Goal: Find specific page/section

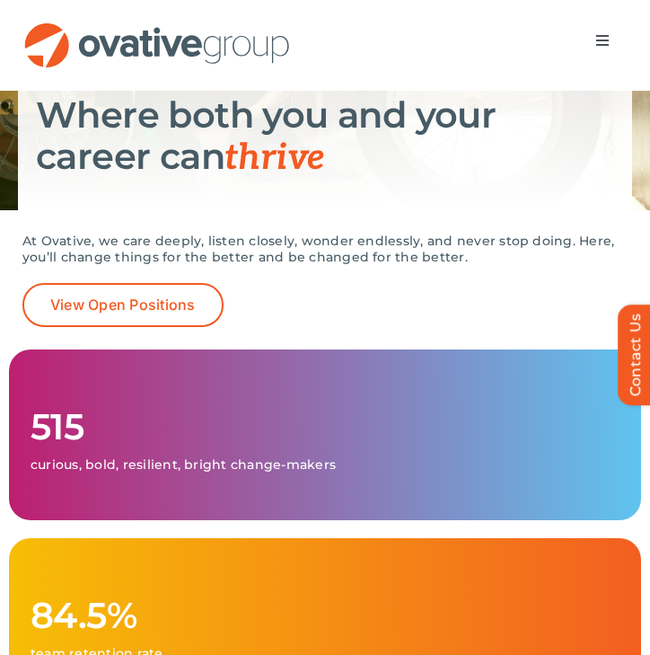
scroll to position [244, 0]
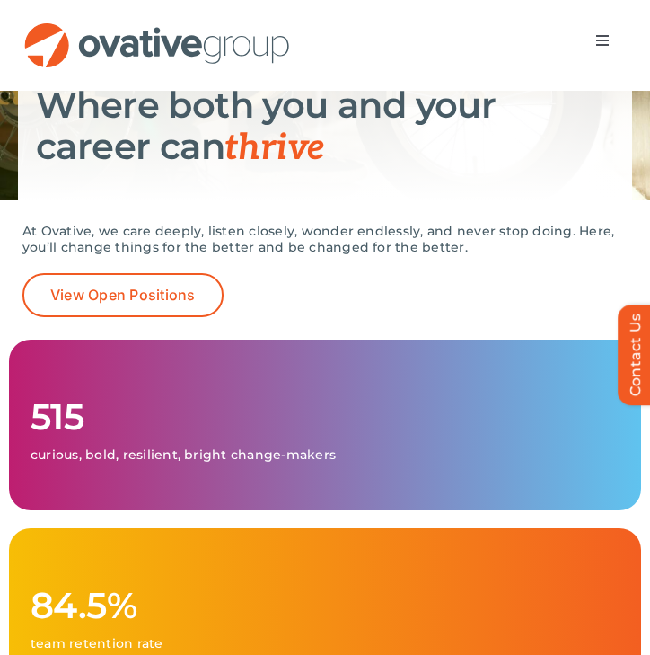
click at [188, 317] on div "At Ovative, we care deeply, listen closely, wonder endlessly, and never stop do…" at bounding box center [325, 269] width 650 height 139
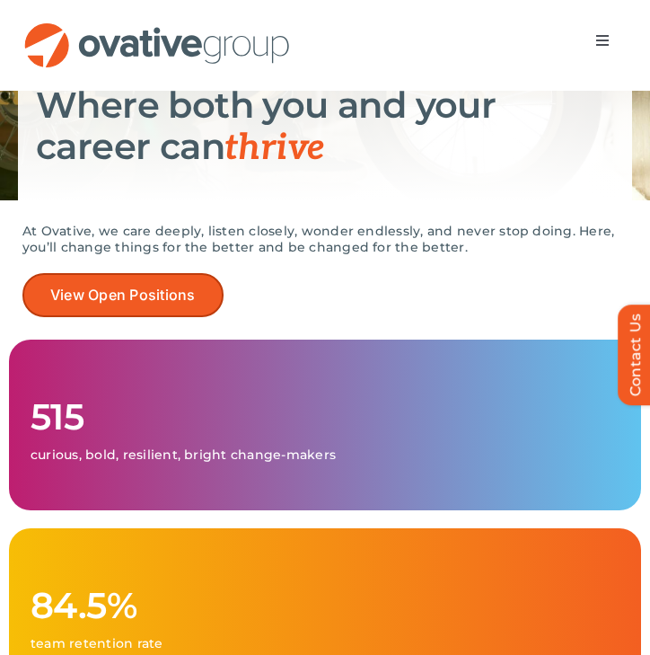
click at [197, 279] on link "View Open Positions" at bounding box center [122, 295] width 201 height 44
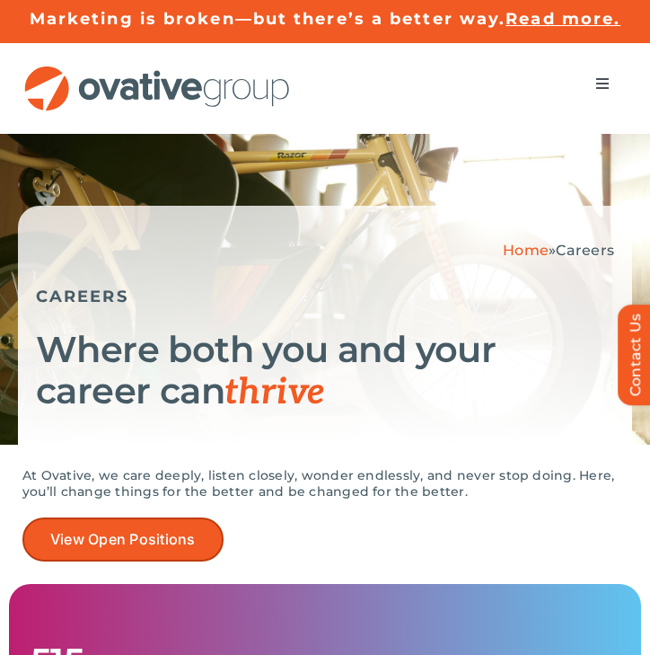
click at [169, 540] on span "View Open Positions" at bounding box center [123, 539] width 146 height 17
